Goal: Transaction & Acquisition: Book appointment/travel/reservation

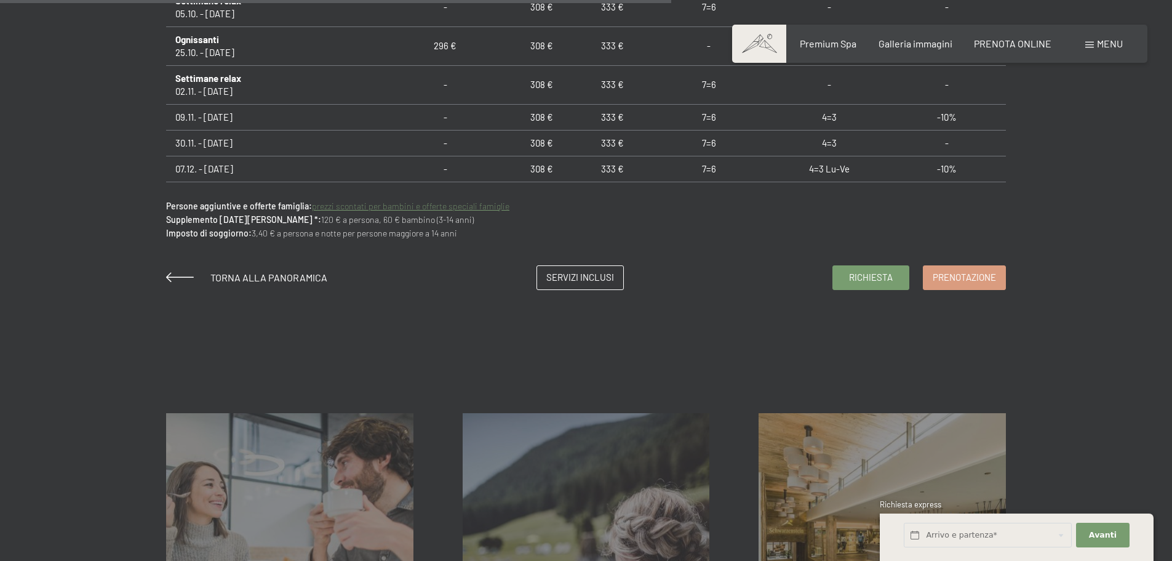
scroll to position [898, 0]
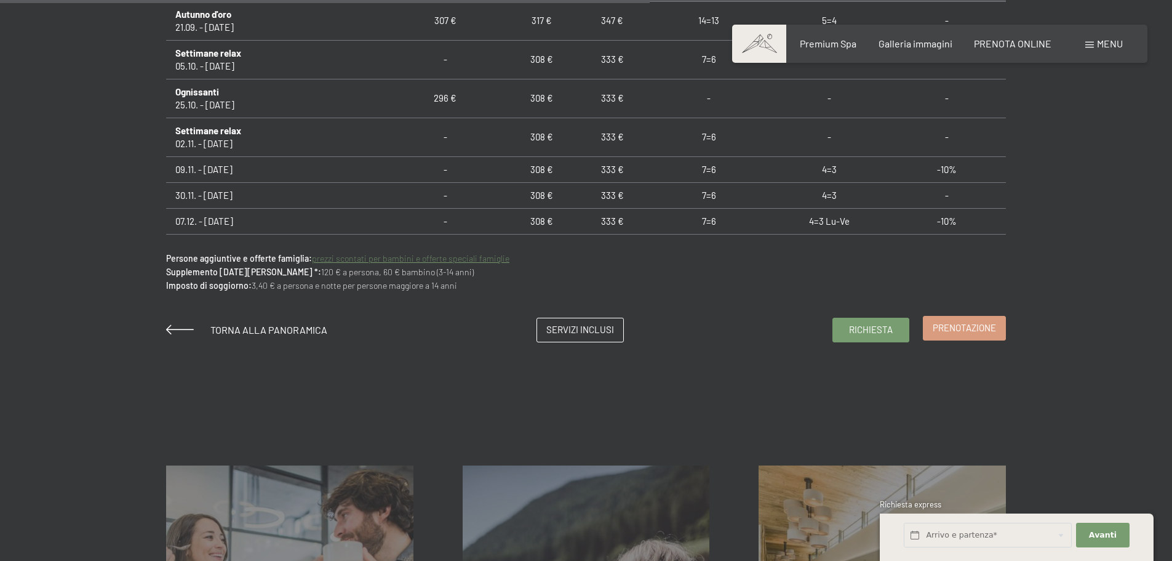
click at [971, 333] on span "Prenotazione" at bounding box center [964, 327] width 63 height 13
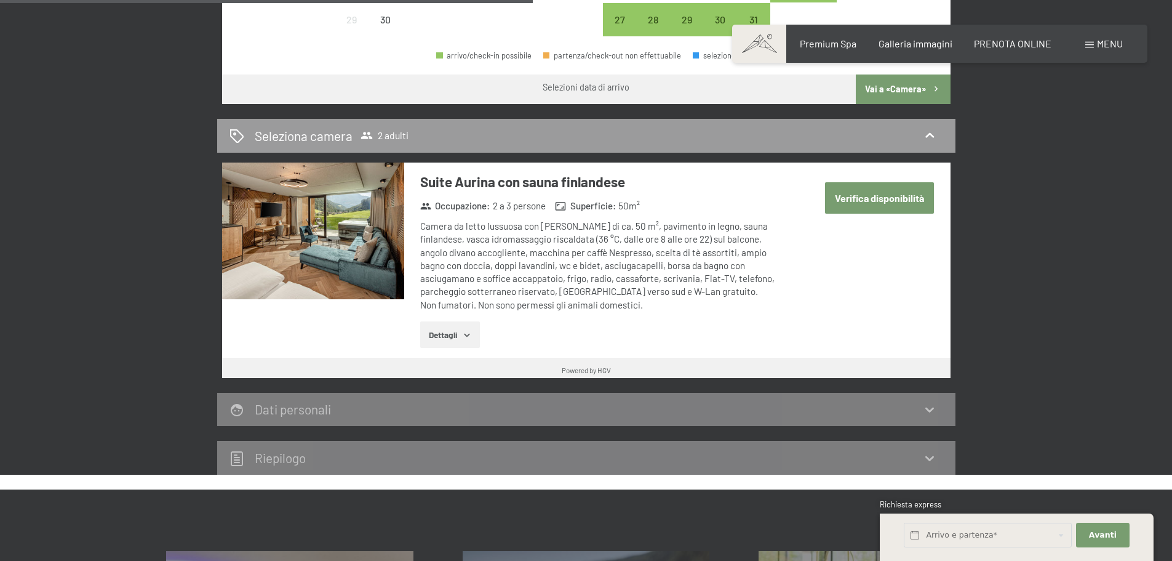
scroll to position [644, 0]
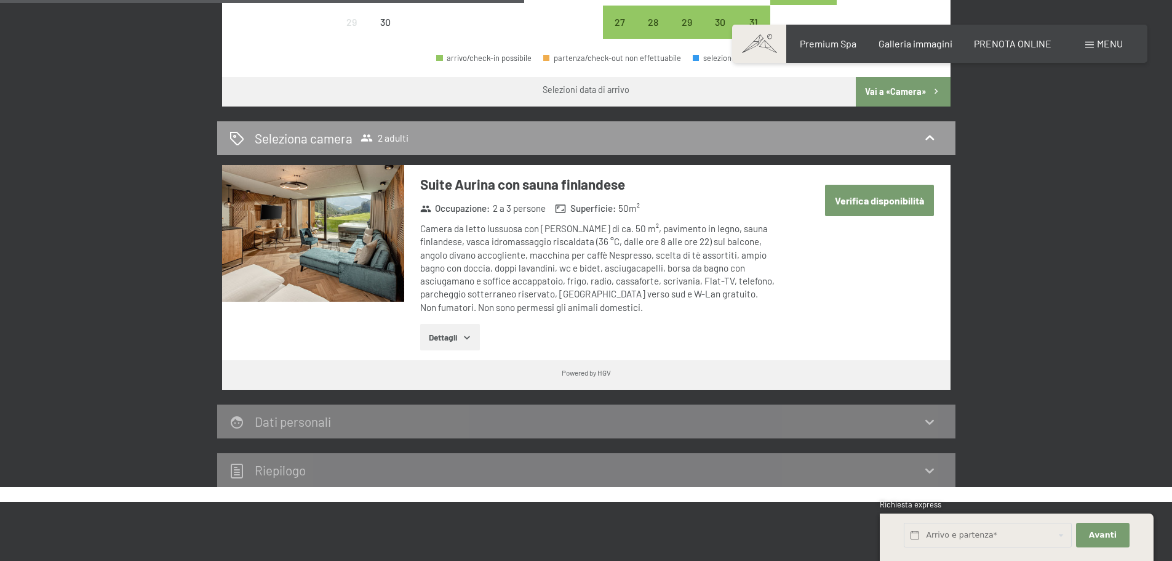
drag, startPoint x: 1175, startPoint y: 148, endPoint x: 1171, endPoint y: 58, distance: 89.9
click at [1171, 58] on html "Prenotazione Richiesta Premium Spa Galleria immagini PRENOTA ONLINE Menu DE IT …" at bounding box center [586, 383] width 1172 height 2055
click at [879, 206] on button "Verifica disponibilità" at bounding box center [879, 200] width 109 height 31
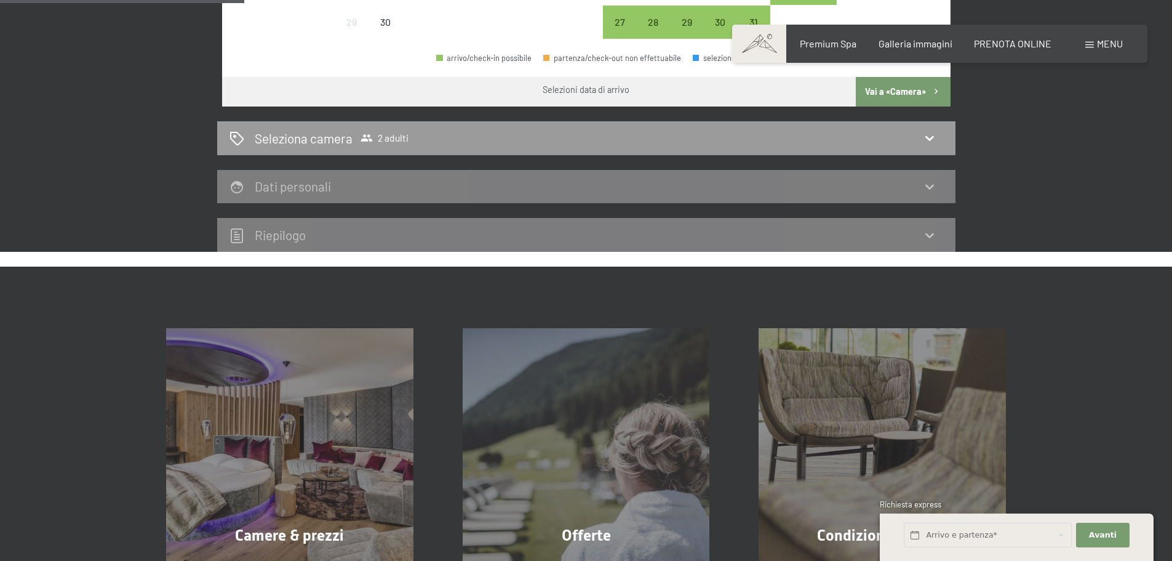
scroll to position [303, 0]
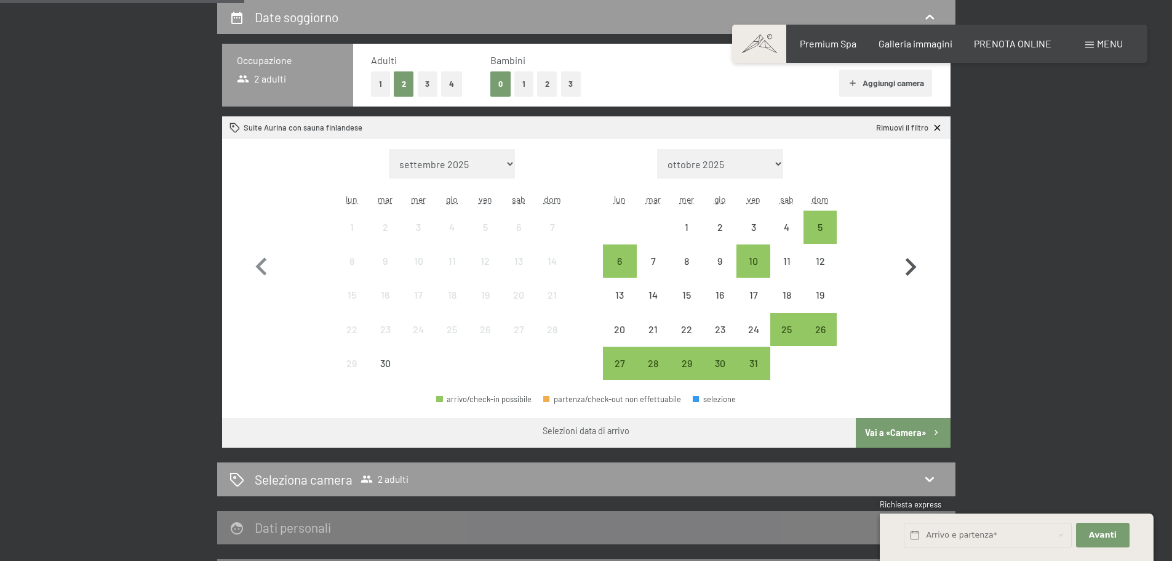
click at [915, 266] on icon "button" at bounding box center [911, 267] width 11 height 18
select select "2025-10-01"
select select "2025-11-01"
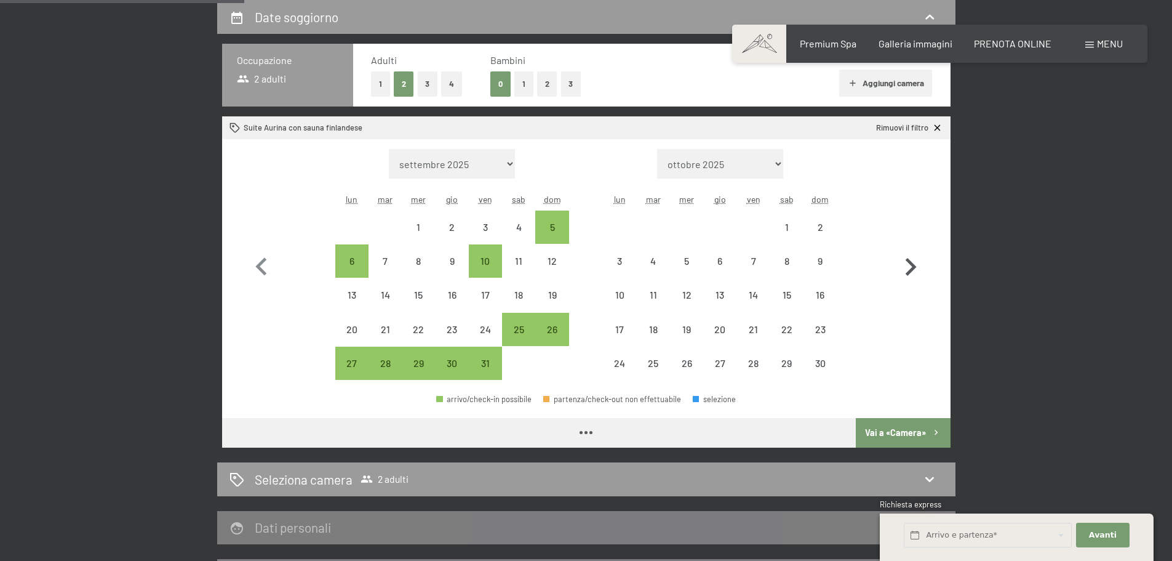
select select "2025-10-01"
select select "2025-11-01"
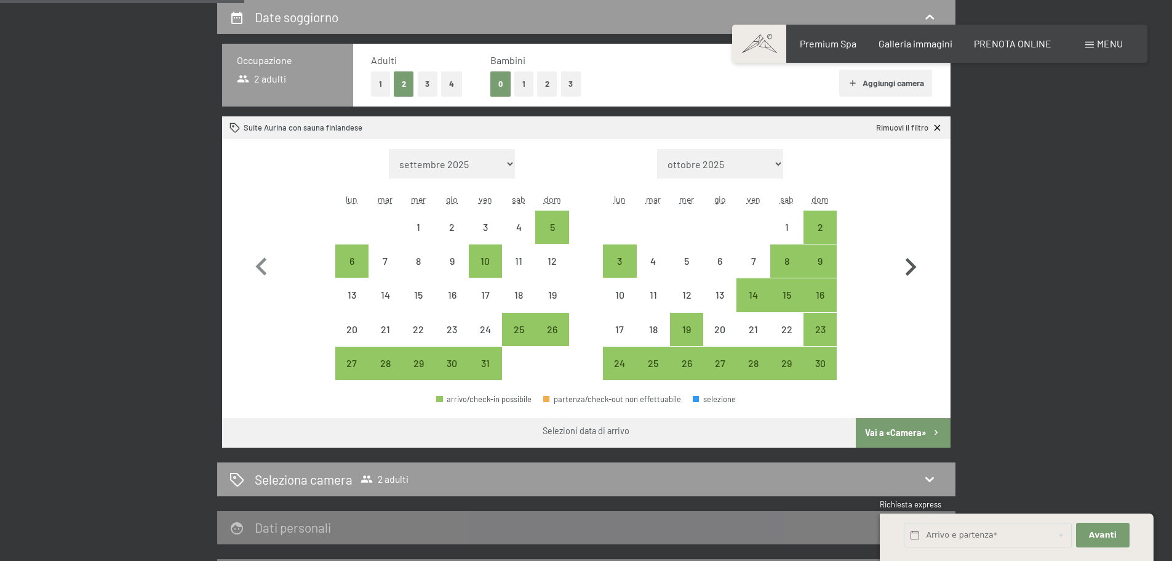
click at [914, 266] on icon "button" at bounding box center [911, 267] width 11 height 18
select select "2025-11-01"
select select "2025-12-01"
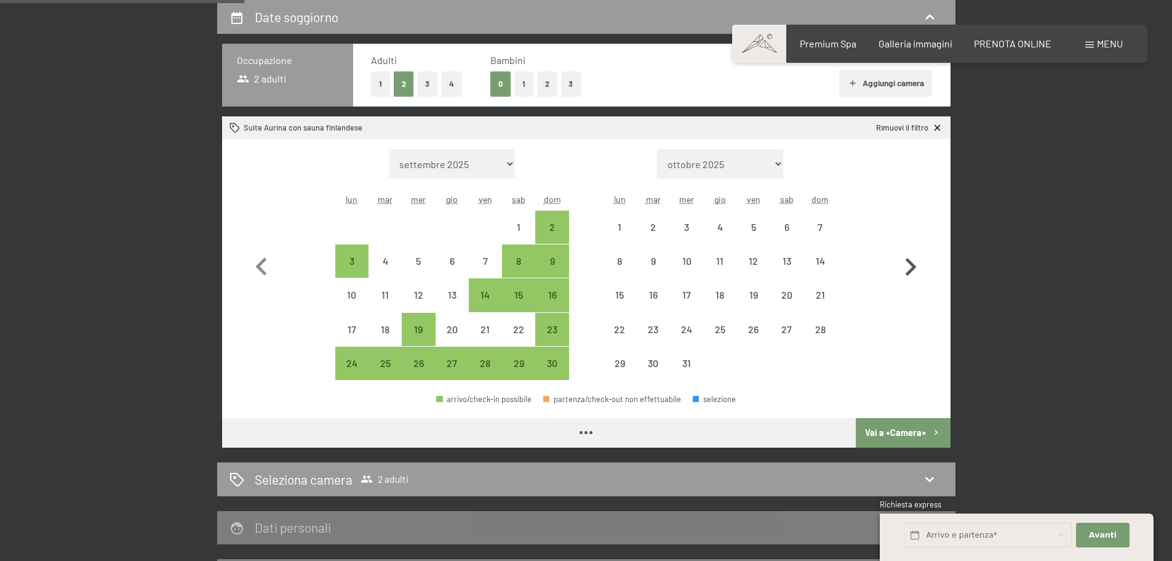
select select "2025-11-01"
select select "2025-12-01"
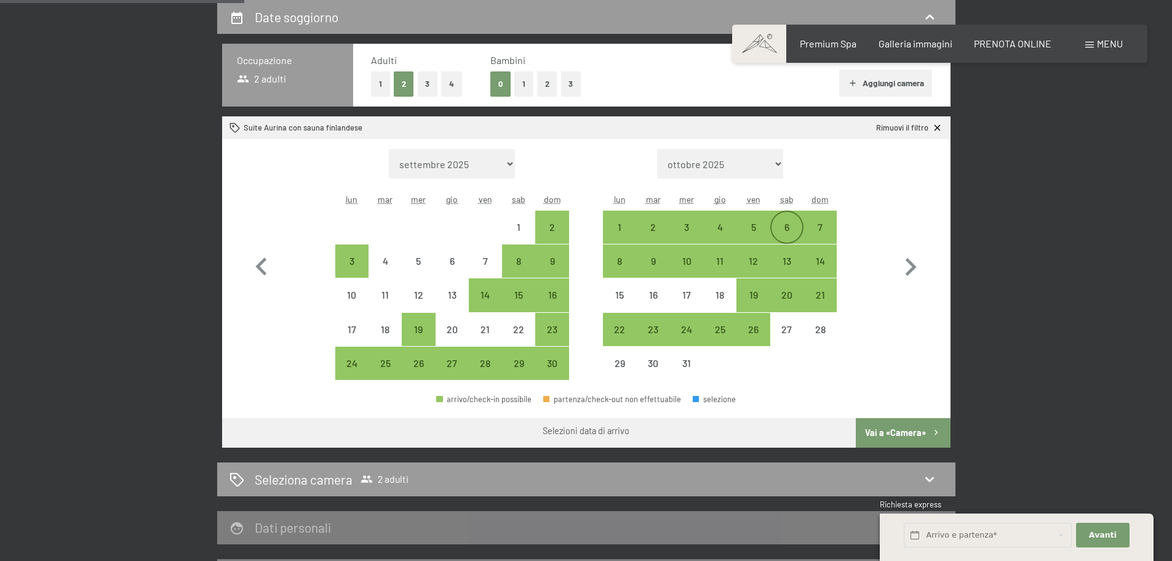
click at [785, 226] on div "6" at bounding box center [787, 237] width 31 height 31
select select "2025-11-01"
select select "2025-12-01"
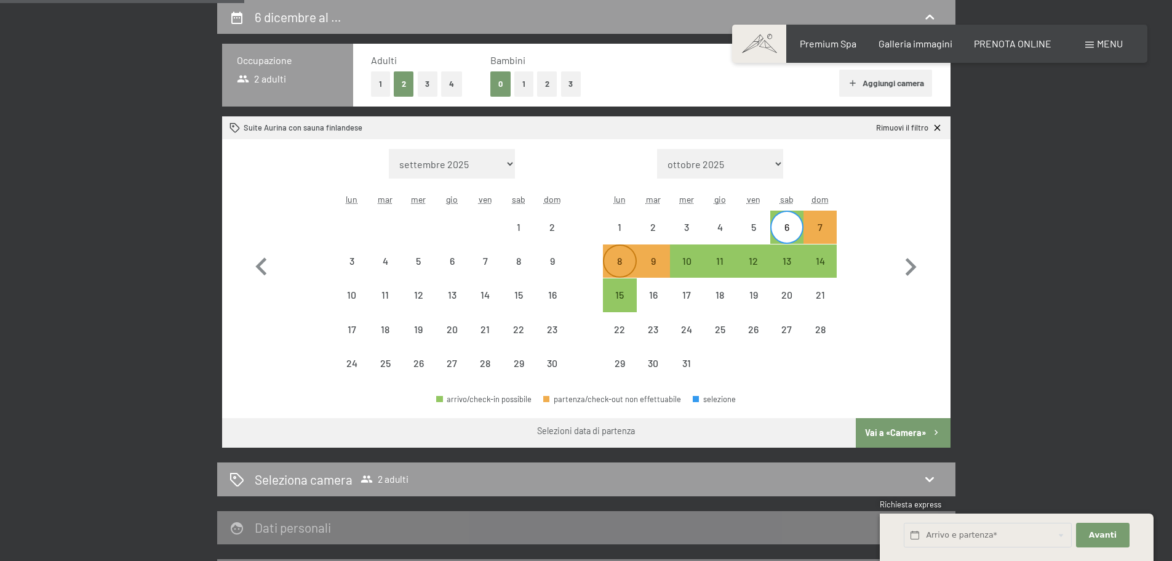
click at [615, 266] on div "8" at bounding box center [619, 271] width 31 height 31
select select "2025-11-01"
select select "2025-12-01"
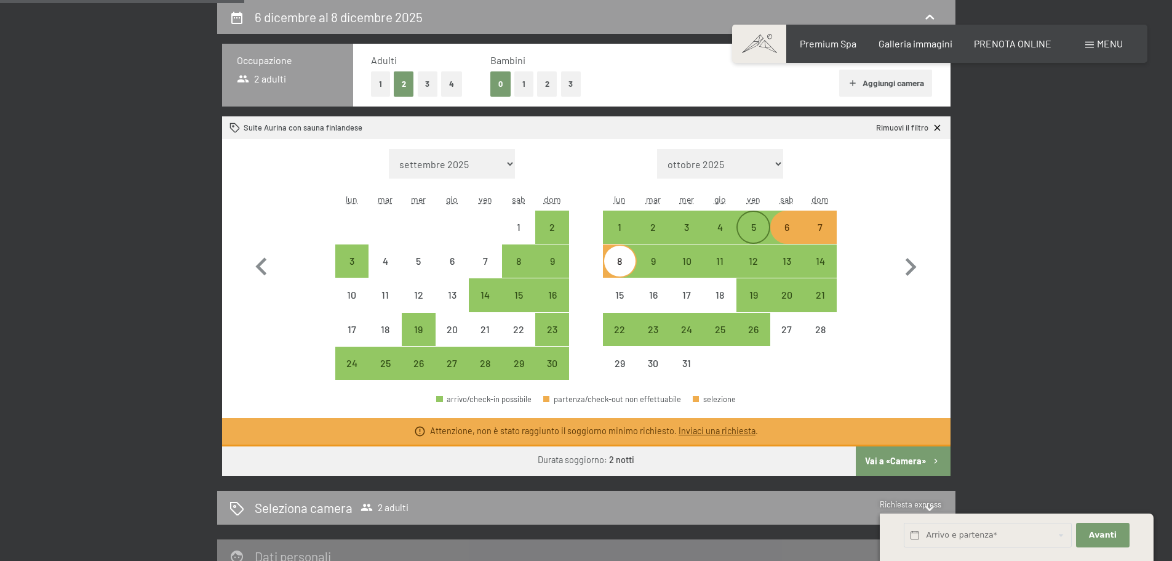
click at [759, 231] on div "5" at bounding box center [753, 237] width 31 height 31
select select "2025-11-01"
select select "2025-12-01"
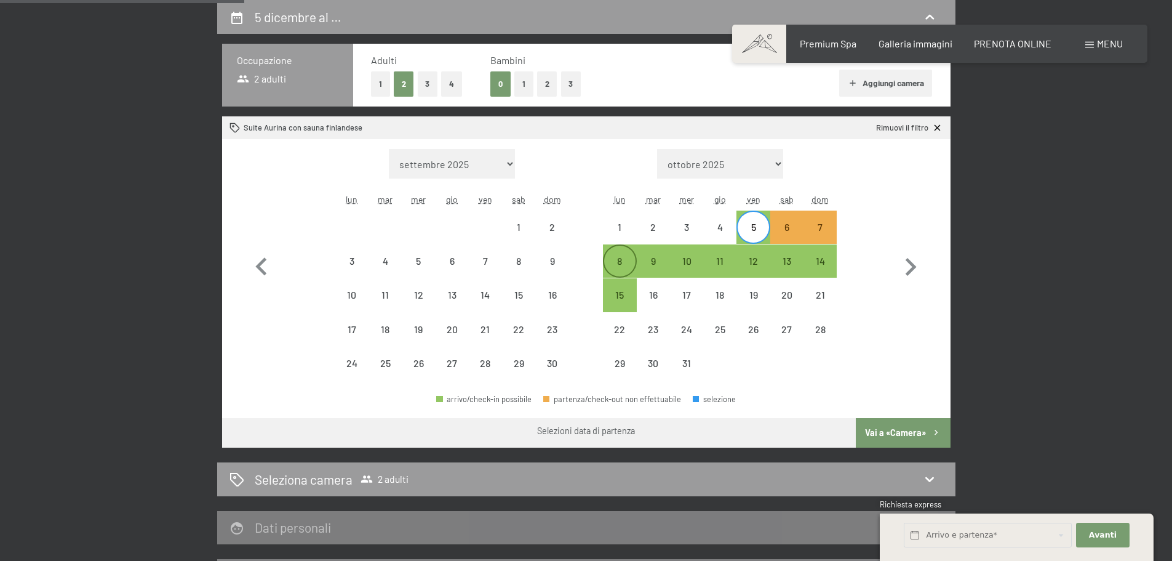
click at [616, 265] on div "8" at bounding box center [619, 271] width 31 height 31
select select "2025-11-01"
select select "2025-12-01"
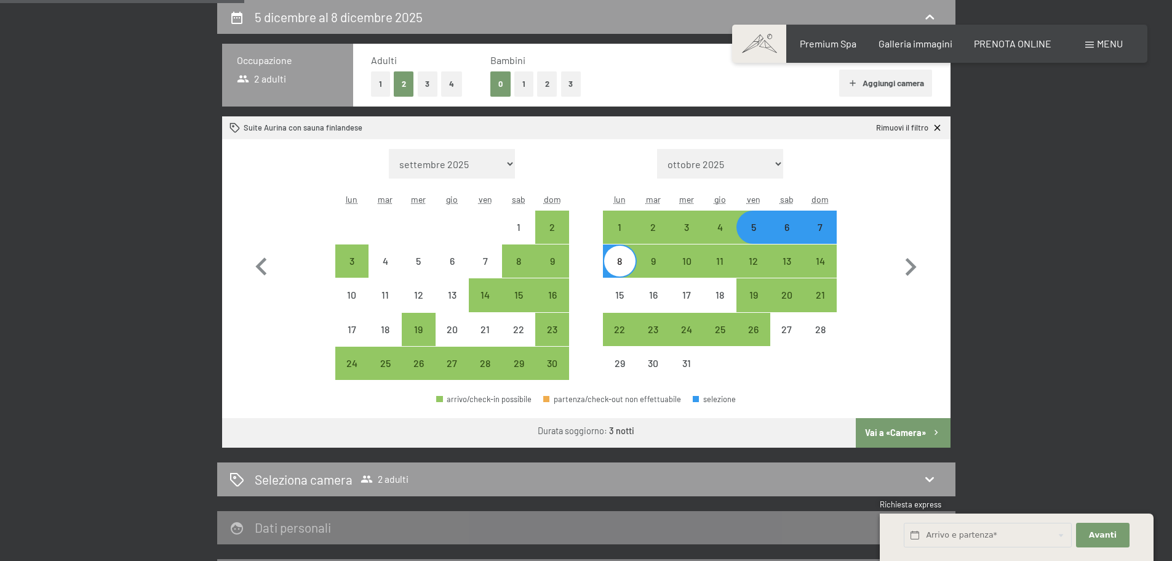
click at [781, 226] on div "6" at bounding box center [787, 237] width 31 height 31
select select "2025-11-01"
select select "2025-12-01"
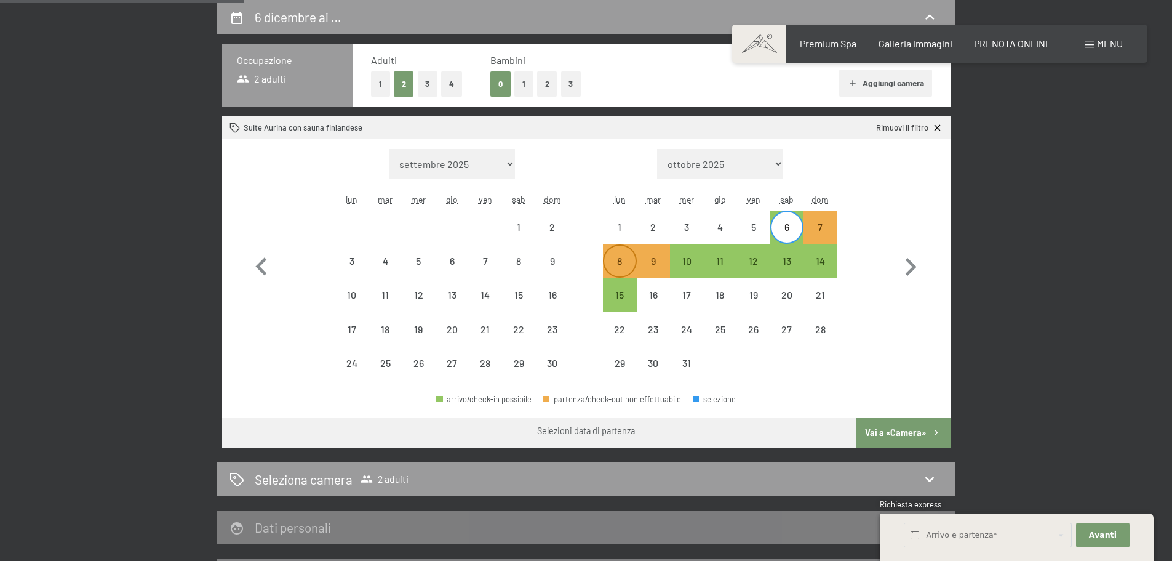
click at [615, 267] on div "8" at bounding box center [619, 271] width 31 height 31
select select "2025-11-01"
select select "2025-12-01"
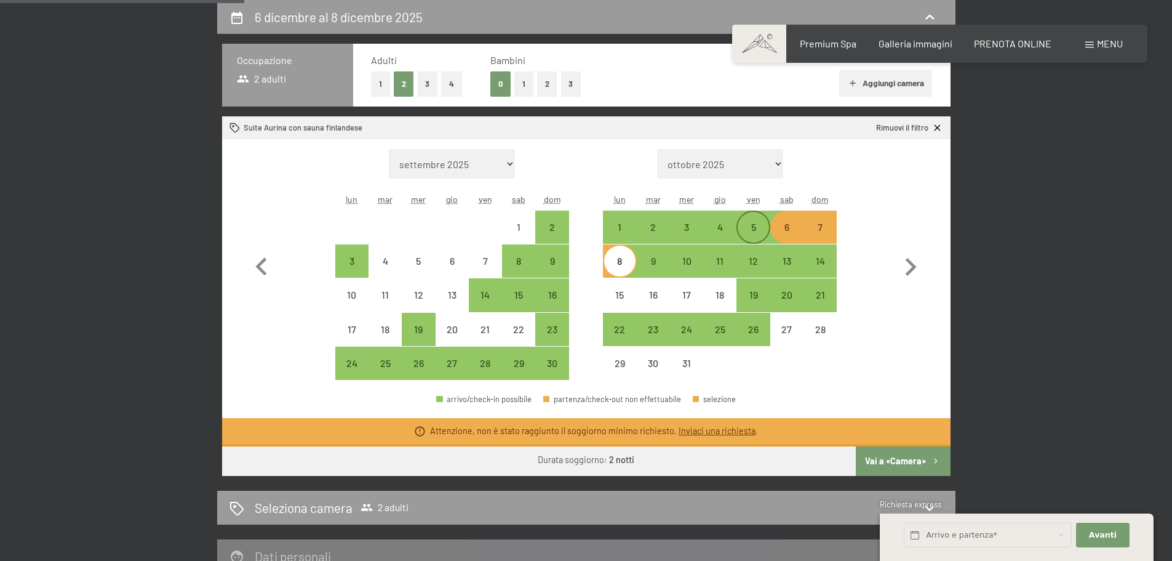
click at [754, 226] on div "5" at bounding box center [753, 237] width 31 height 31
select select "2025-11-01"
select select "2025-12-01"
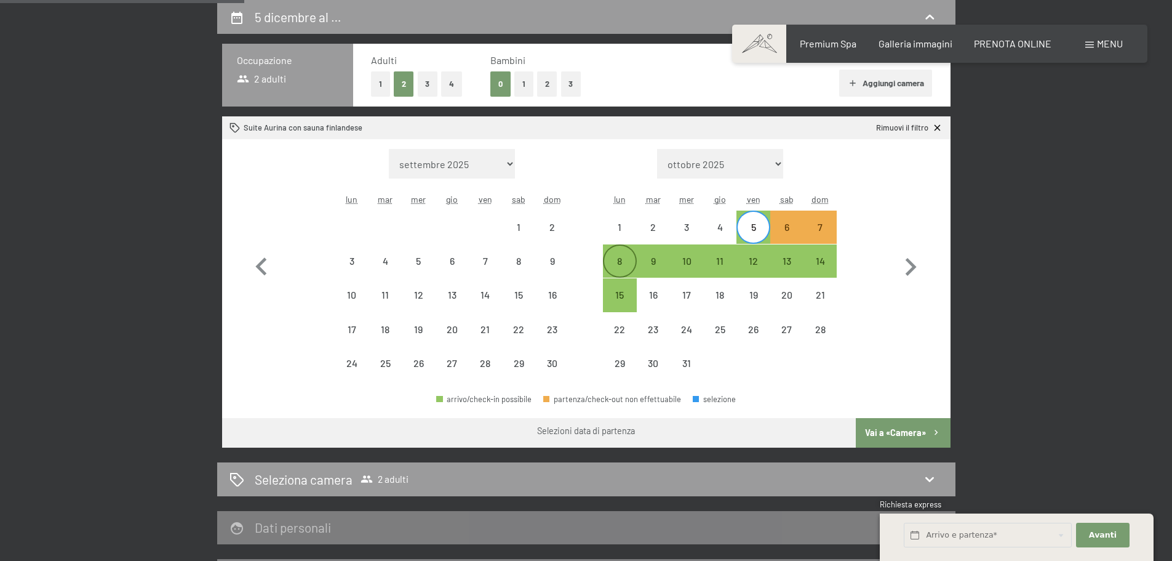
click at [618, 261] on div "8" at bounding box center [619, 271] width 31 height 31
select select "2025-11-01"
select select "2025-12-01"
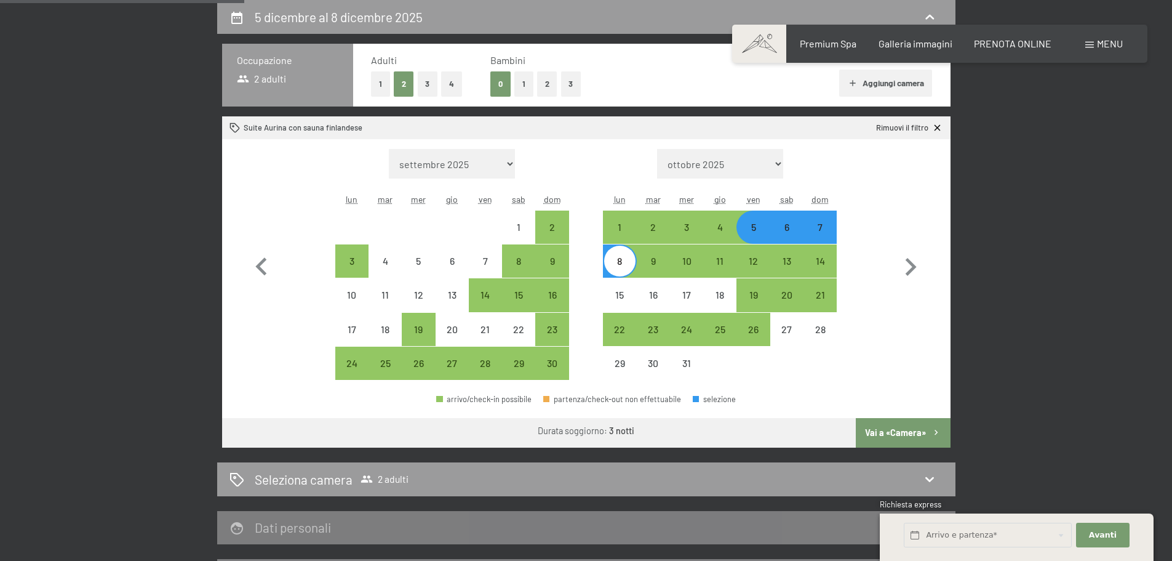
click at [882, 433] on button "Vai a «Camera»" at bounding box center [903, 433] width 94 height 30
select select "2025-11-01"
select select "2025-12-01"
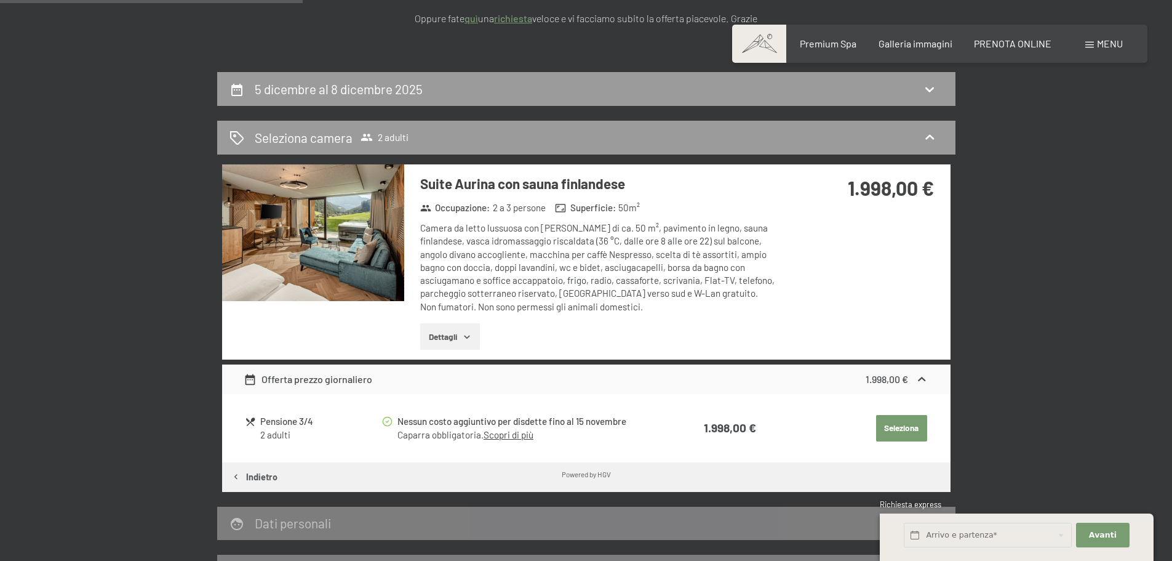
scroll to position [223, 0]
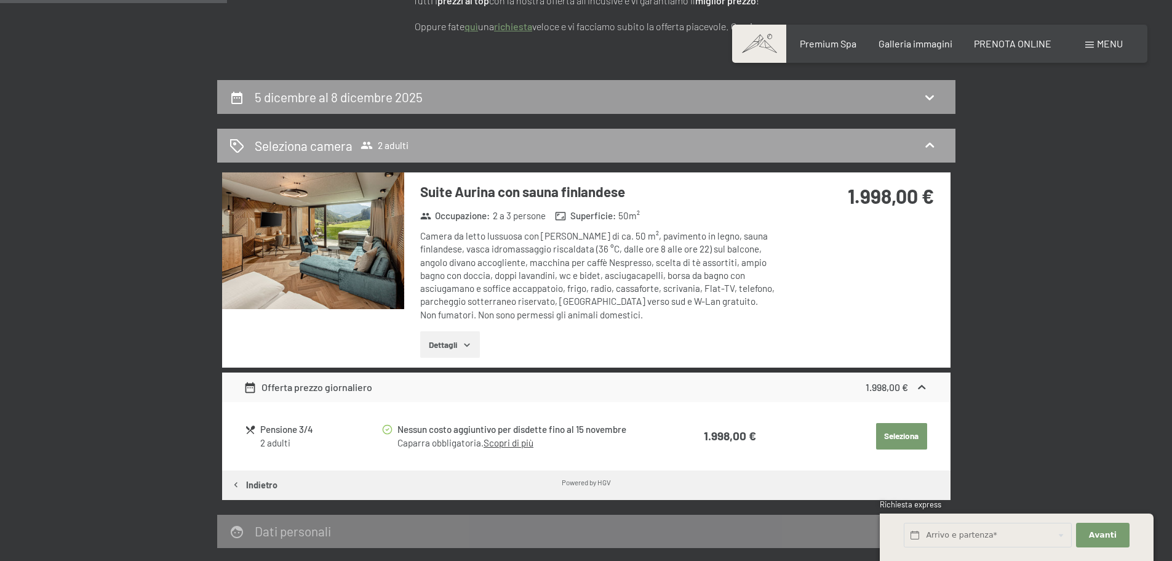
click at [375, 143] on span "2 adulti" at bounding box center [385, 145] width 48 height 12
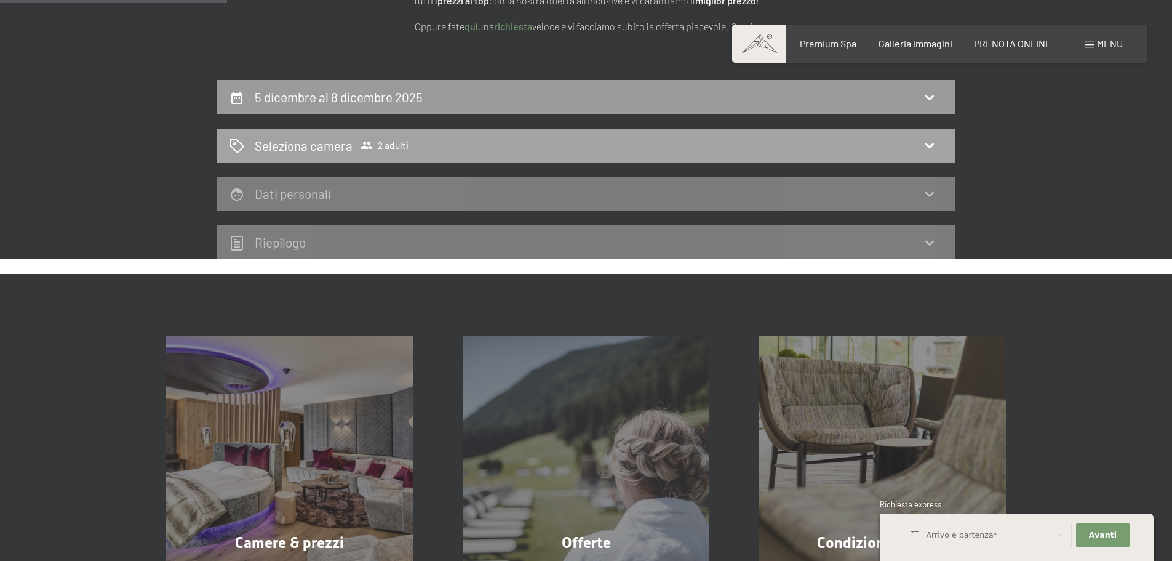
click at [383, 145] on span "2 adulti" at bounding box center [385, 145] width 48 height 12
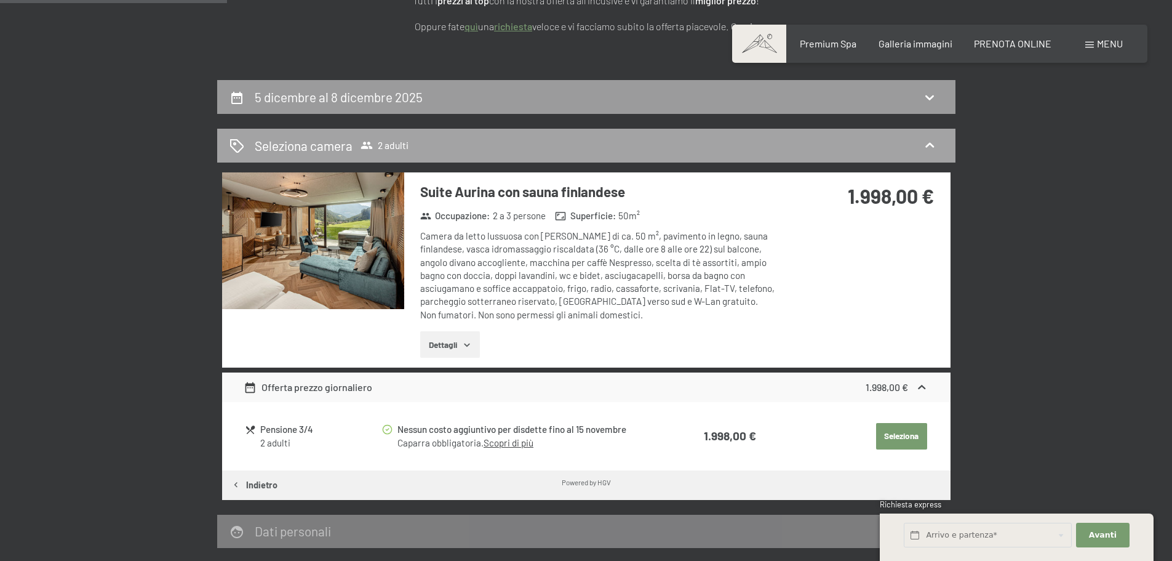
click at [931, 144] on icon at bounding box center [929, 145] width 9 height 5
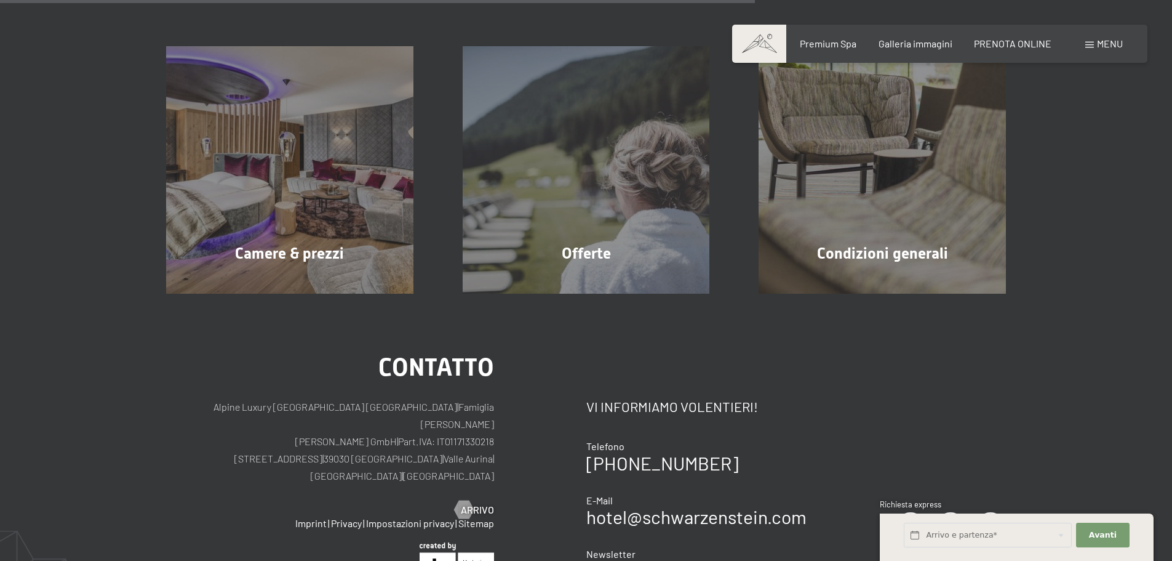
scroll to position [525, 0]
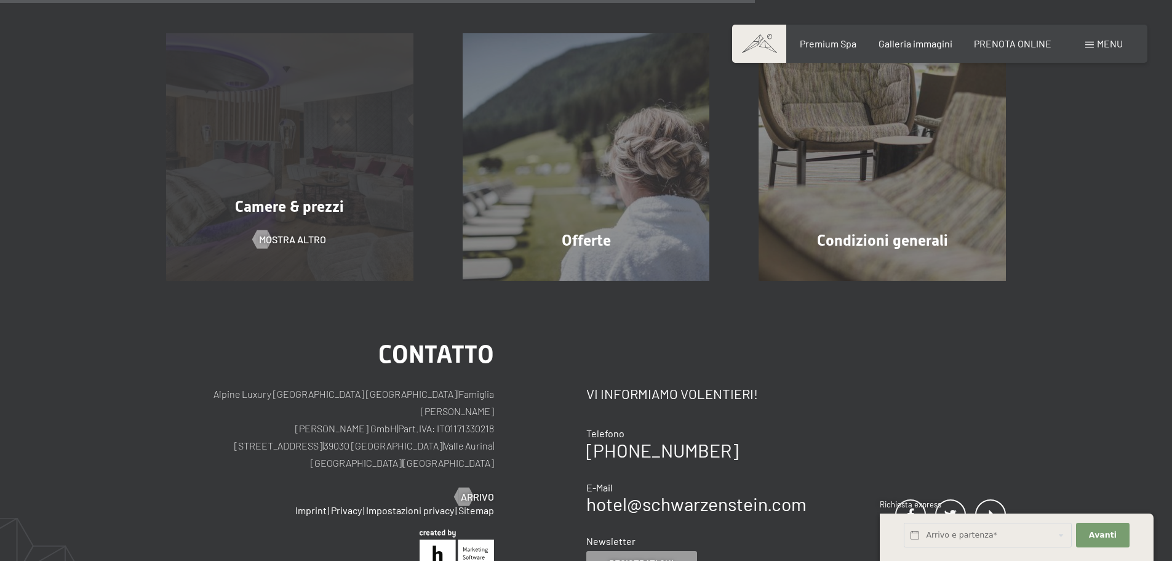
click at [302, 217] on div "Camere & prezzi" at bounding box center [290, 207] width 297 height 22
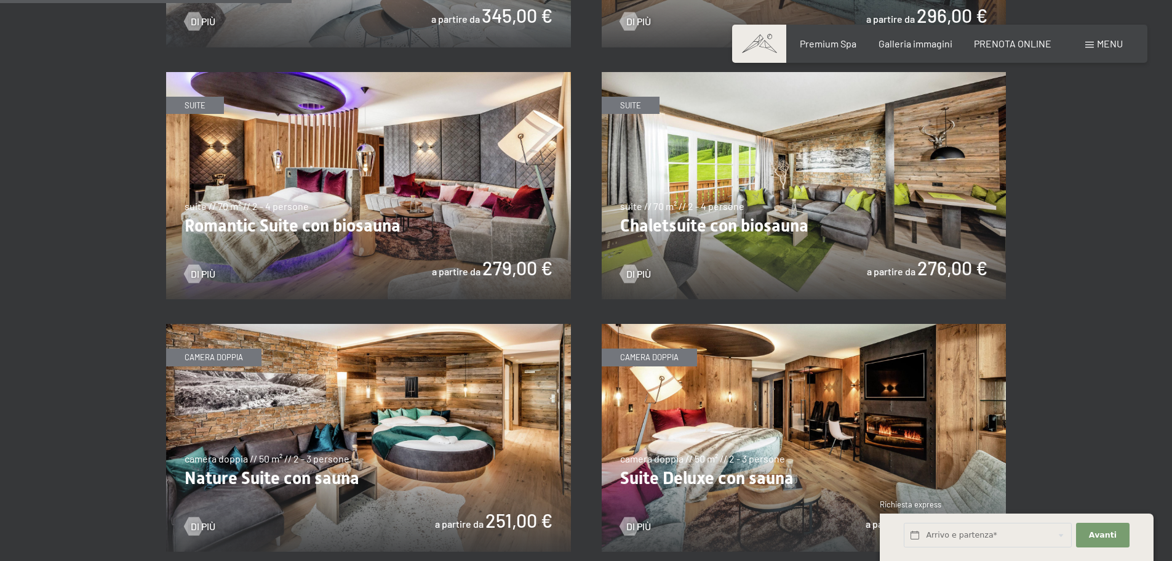
scroll to position [1020, 0]
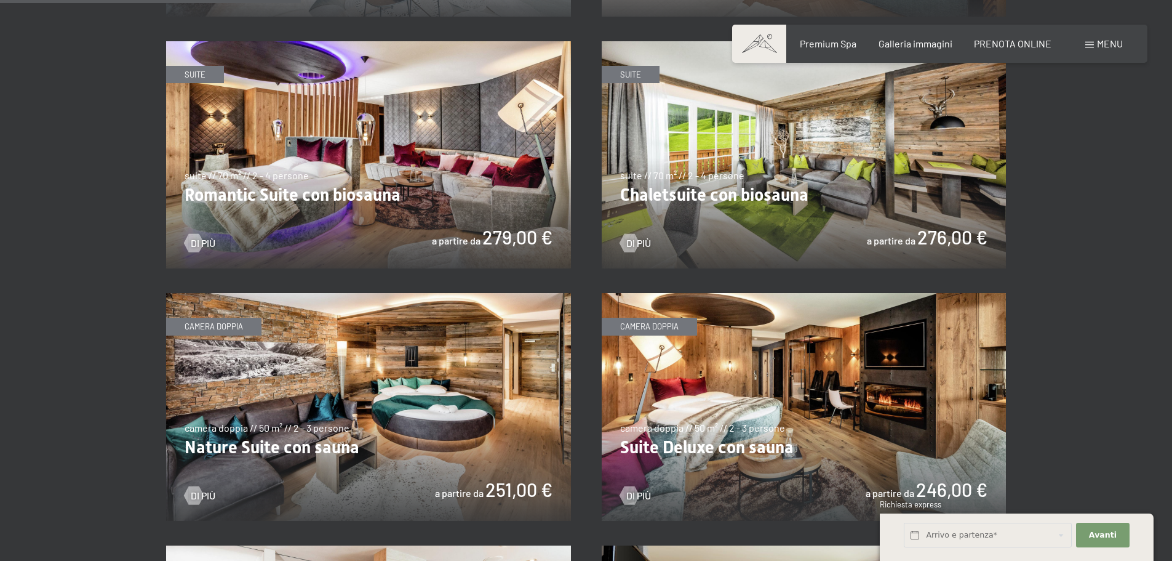
click at [317, 360] on img at bounding box center [368, 407] width 405 height 228
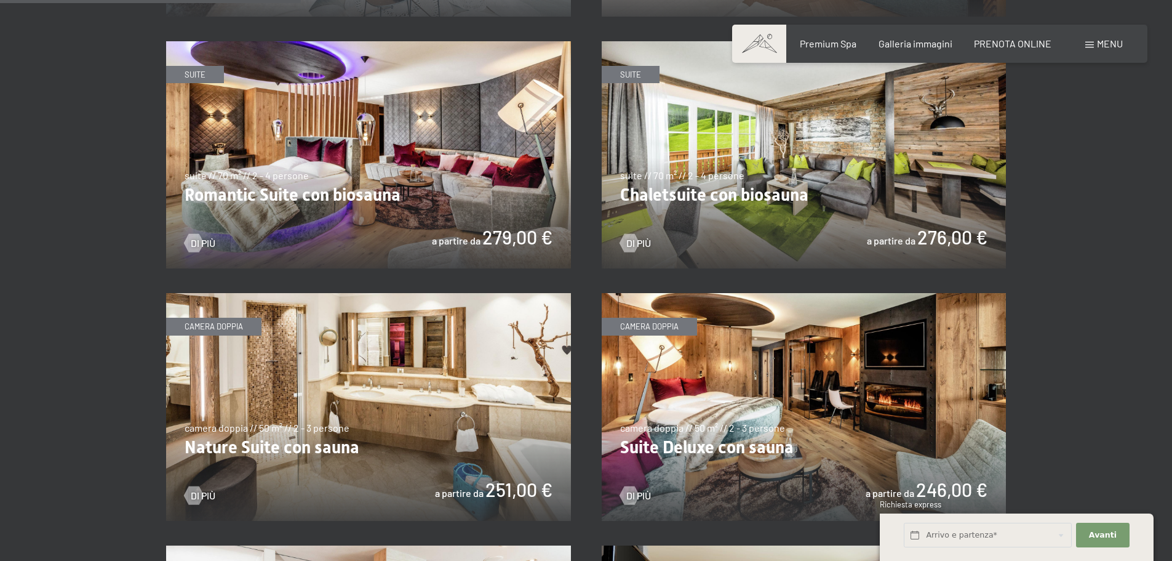
click at [401, 407] on img at bounding box center [368, 407] width 405 height 228
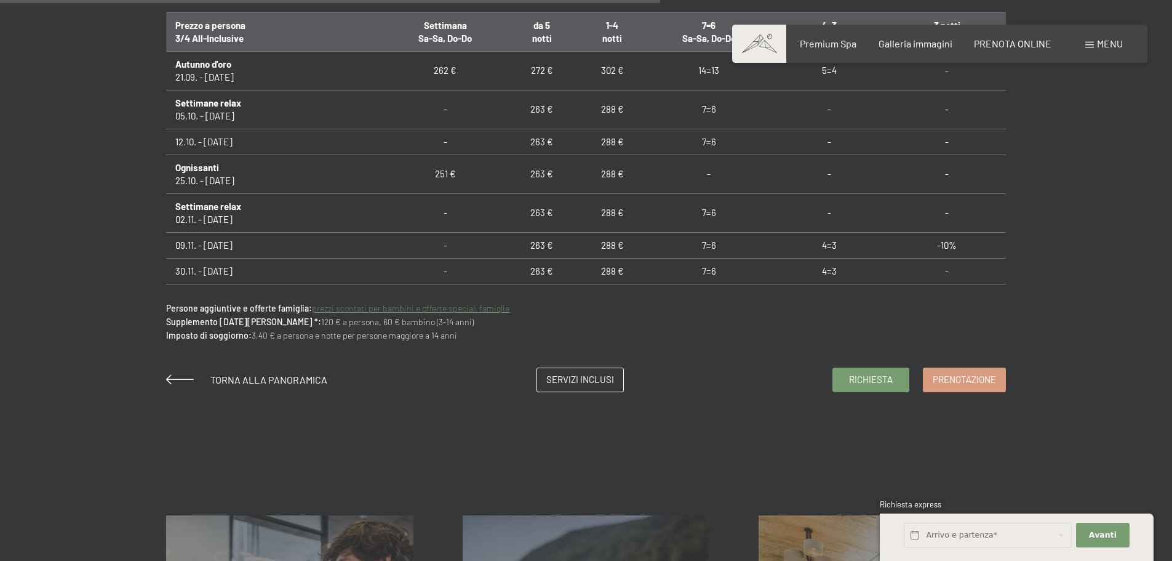
scroll to position [952, 0]
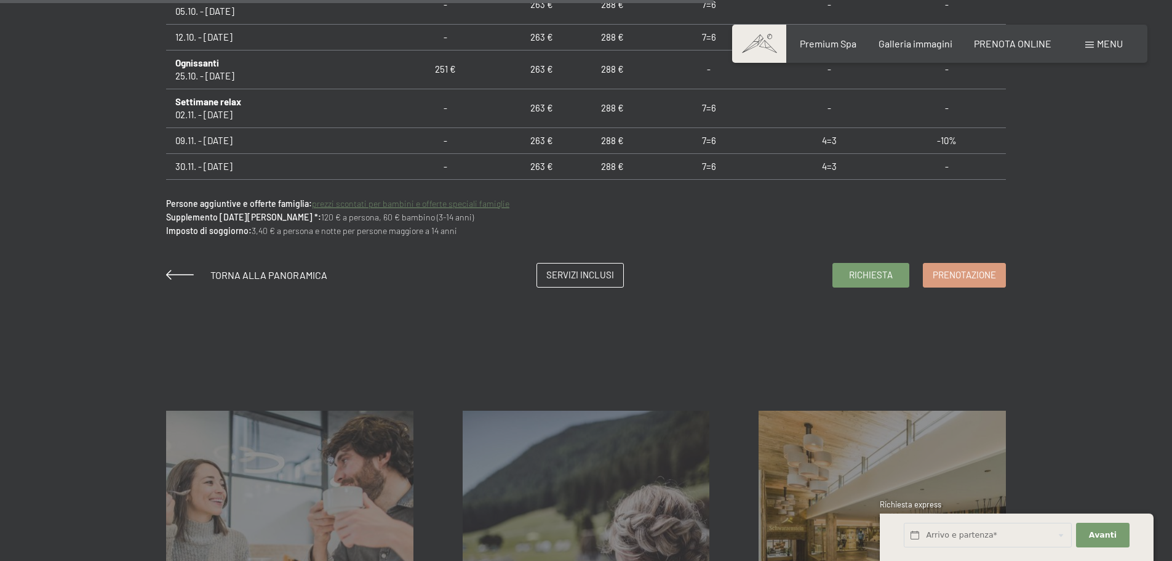
drag, startPoint x: 1171, startPoint y: 188, endPoint x: 1178, endPoint y: 361, distance: 173.7
click at [1171, 361] on html "Prenotazione Richiesta Premium Spa Galleria immagini PRENOTA ONLINE Menu DE IT …" at bounding box center [586, 153] width 1172 height 2211
click at [958, 270] on span "Prenotazione" at bounding box center [964, 272] width 63 height 13
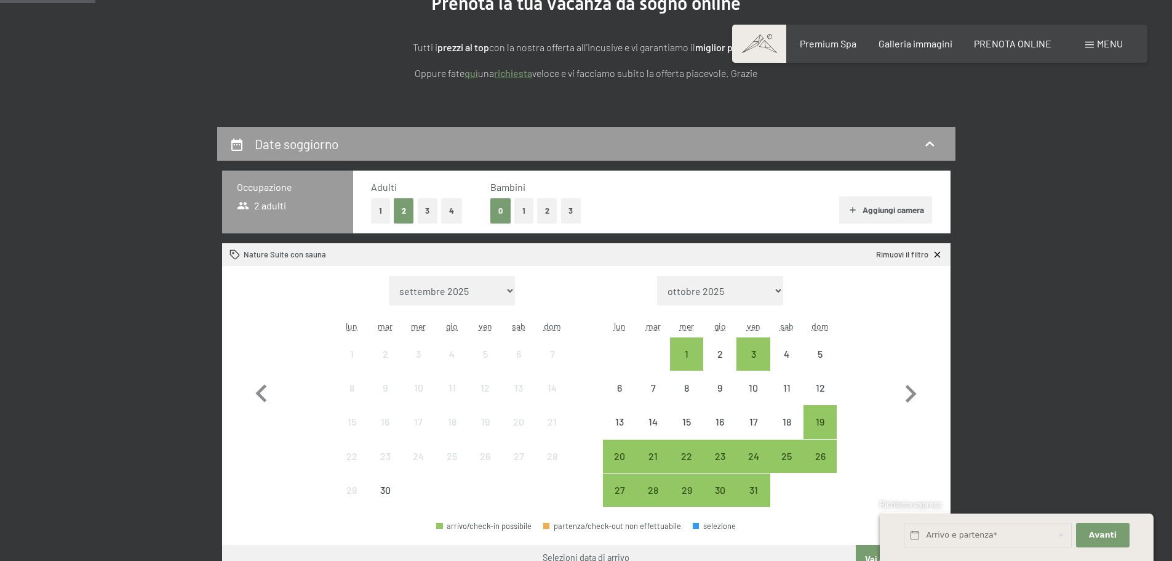
scroll to position [182, 0]
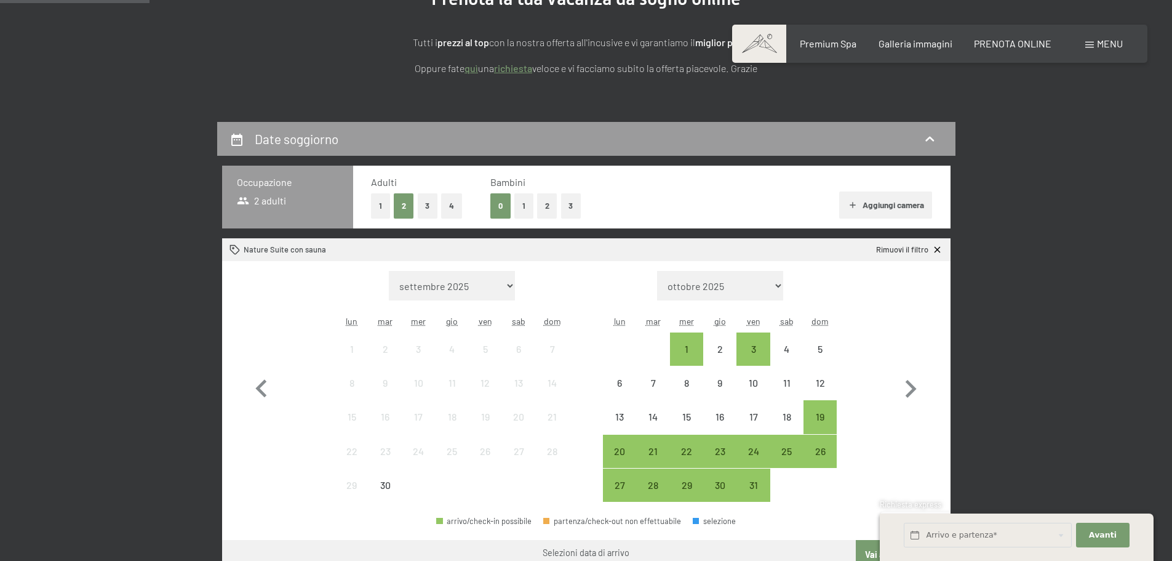
click at [572, 209] on button "3" at bounding box center [571, 205] width 20 height 25
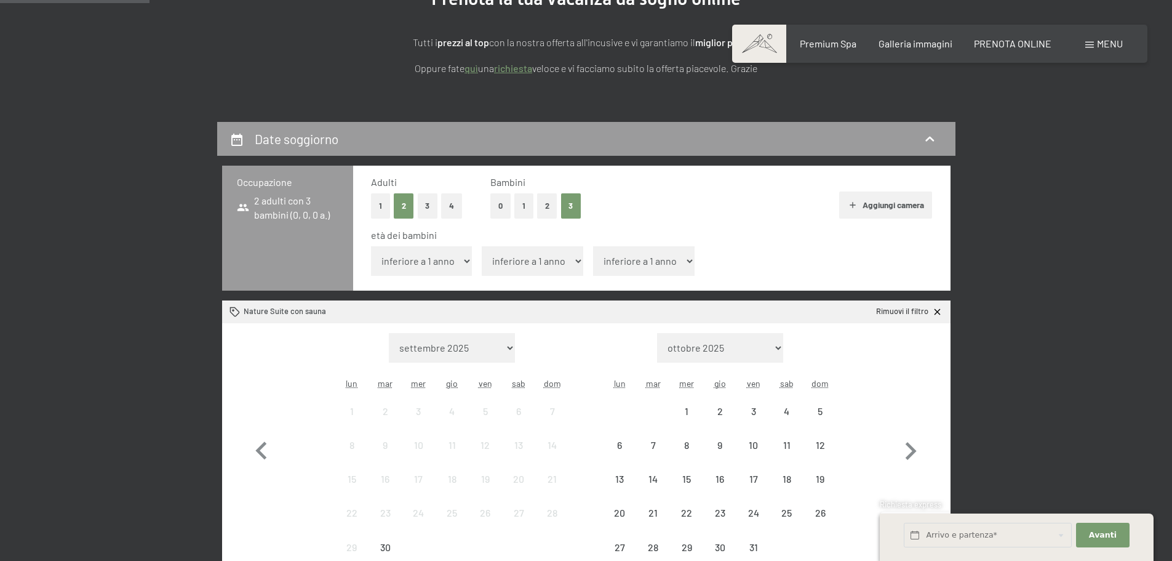
click at [463, 261] on select "inferiore a 1 anno 1 anno 2 anni 3 anni 4 anni 5 anni 6 anni 7 anni 8 anni 9 an…" at bounding box center [422, 261] width 102 height 30
select select "12"
click at [371, 246] on select "inferiore a 1 anno 1 anno 2 anni 3 anni 4 anni 5 anni 6 anni 7 anni 8 anni 9 an…" at bounding box center [422, 261] width 102 height 30
click at [567, 263] on select "inferiore a 1 anno 1 anno 2 anni 3 anni 4 anni 5 anni 6 anni 7 anni 8 anni 9 an…" at bounding box center [533, 261] width 102 height 30
select select "12"
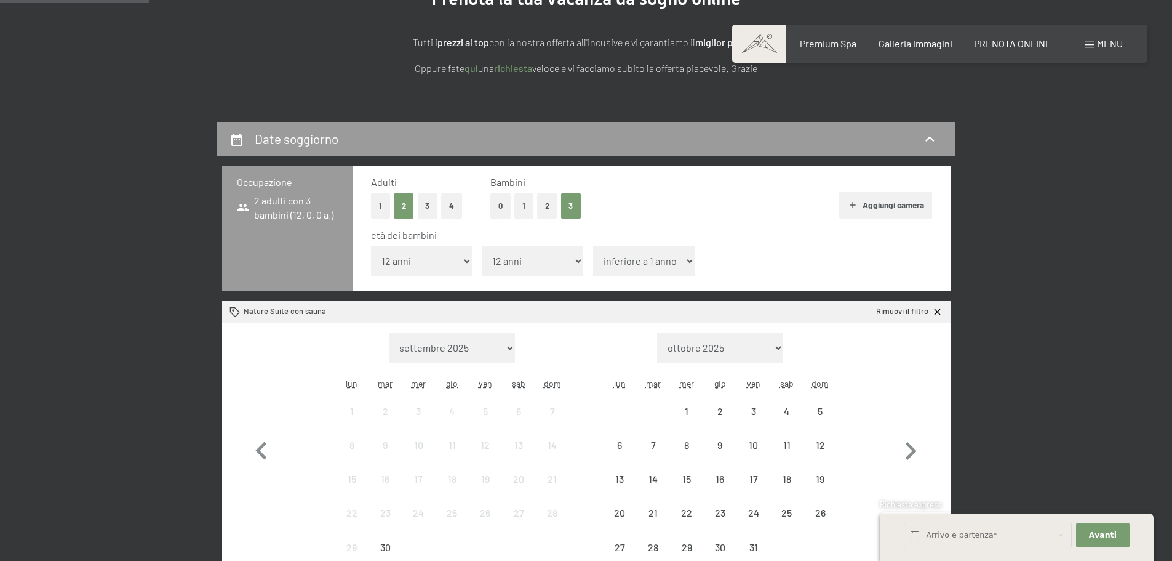
click at [482, 246] on select "inferiore a 1 anno 1 anno 2 anni 3 anni 4 anni 5 anni 6 anni 7 anni 8 anni 9 an…" at bounding box center [533, 261] width 102 height 30
click at [664, 264] on select "inferiore a 1 anno 1 anno 2 anni 3 anni 4 anni 5 anni 6 anni 7 anni 8 anni 9 an…" at bounding box center [644, 261] width 102 height 30
select select "7"
click at [593, 246] on select "inferiore a 1 anno 1 anno 2 anni 3 anni 4 anni 5 anni 6 anni 7 anni 8 anni 9 an…" at bounding box center [644, 261] width 102 height 30
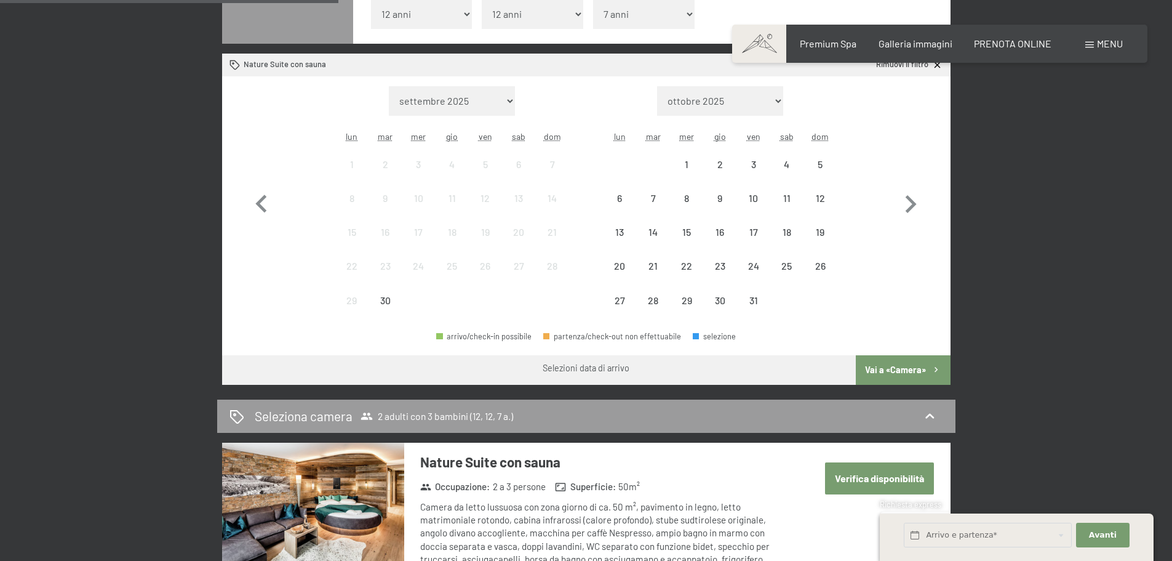
scroll to position [377, 0]
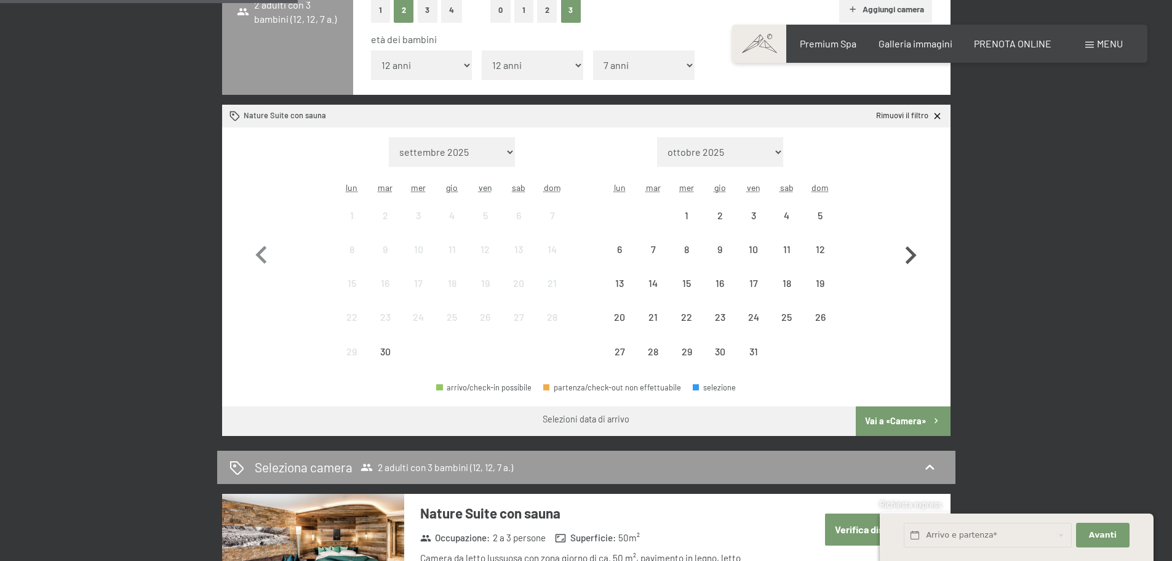
click at [909, 261] on icon "button" at bounding box center [911, 255] width 11 height 18
select select "2025-10-01"
select select "2025-11-01"
select select "2025-10-01"
select select "2025-11-01"
